Goal: Task Accomplishment & Management: Manage account settings

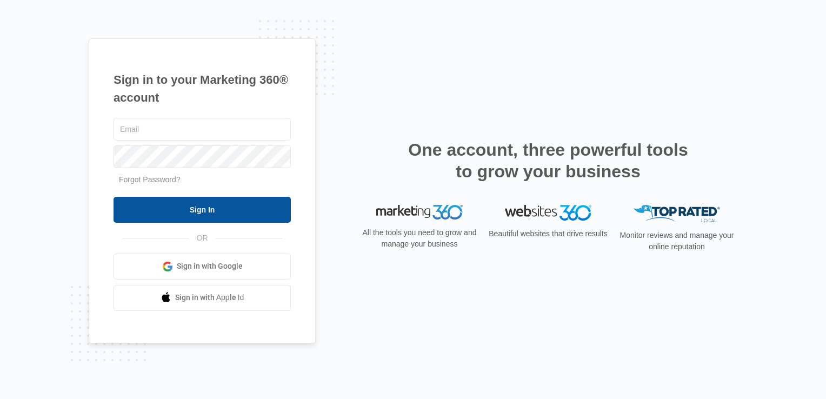
type input "marino@nulookcabinetrefinishing.com"
click at [215, 208] on input "Sign In" at bounding box center [202, 210] width 177 height 26
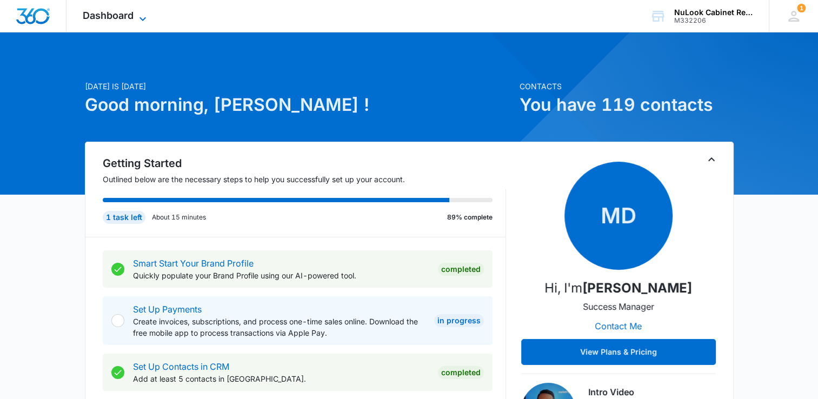
click at [141, 14] on icon at bounding box center [142, 18] width 13 height 13
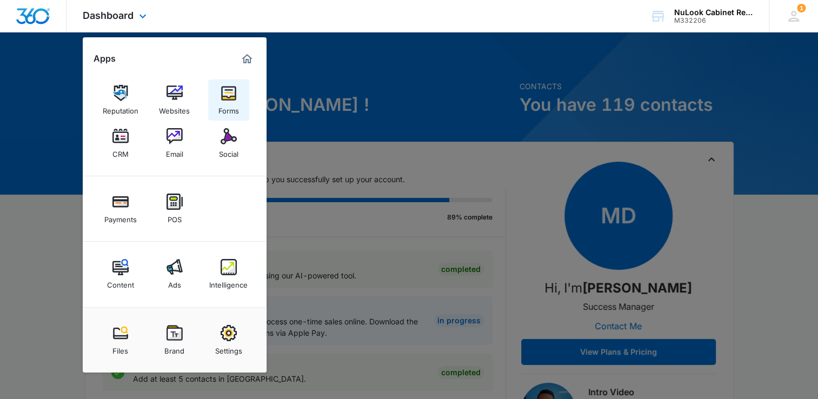
click at [228, 93] on img at bounding box center [229, 93] width 16 height 16
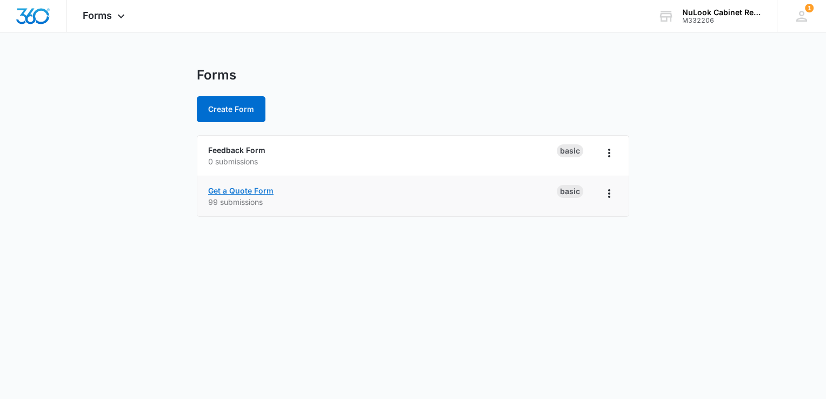
click at [248, 192] on link "Get a Quote Form" at bounding box center [240, 190] width 65 height 9
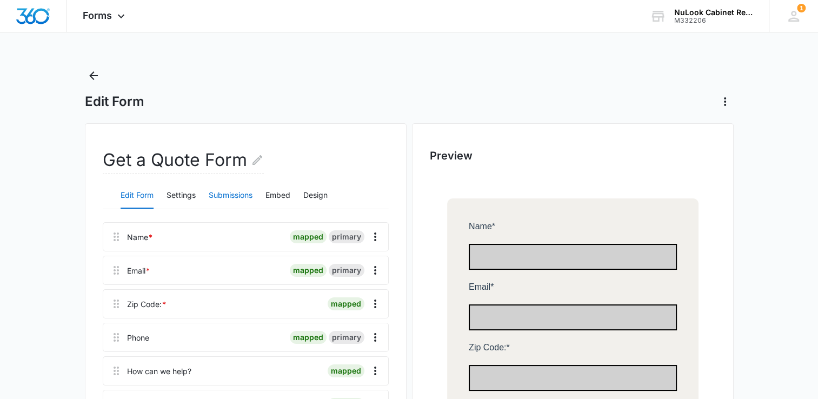
click at [244, 196] on button "Submissions" at bounding box center [231, 196] width 44 height 26
